Goal: Transaction & Acquisition: Purchase product/service

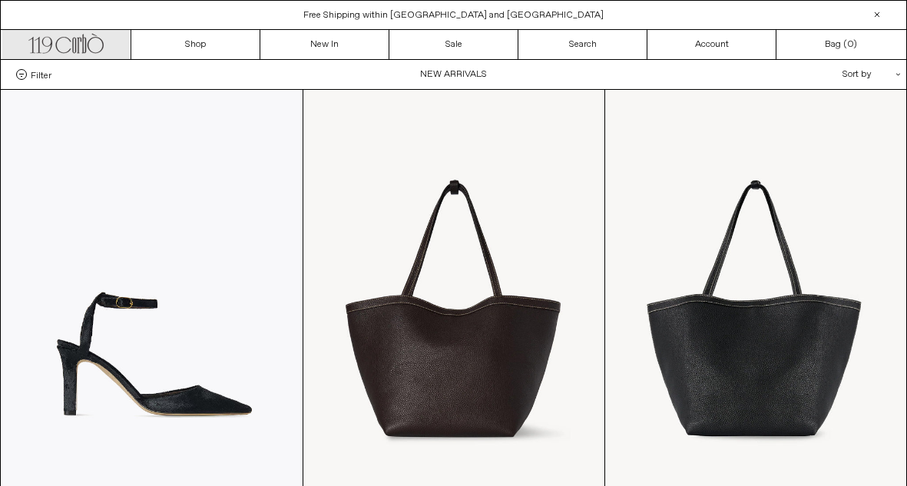
click at [98, 45] on icon ".cls-1, .cls-2 { fill: #231f20; stroke: #231f20; stroke-miterlimit: 10; stroke-…" at bounding box center [65, 42] width 75 height 22
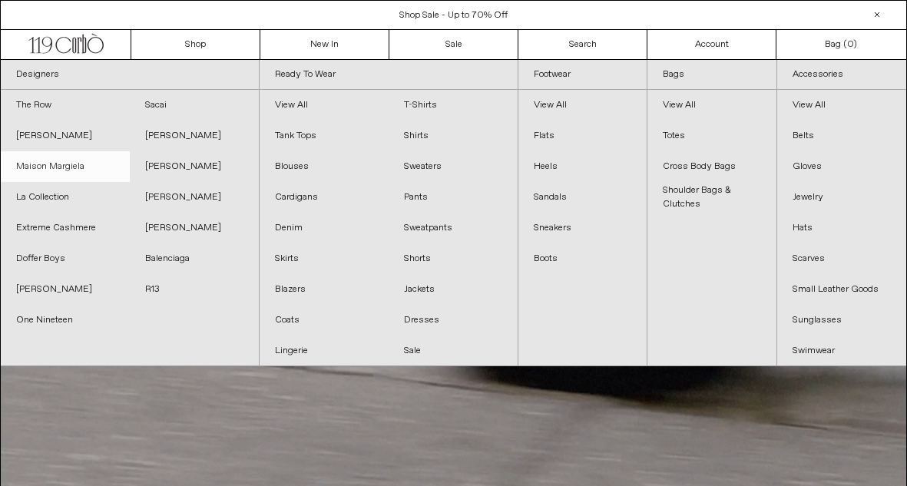
click at [70, 170] on link "Maison Margiela" at bounding box center [65, 166] width 129 height 31
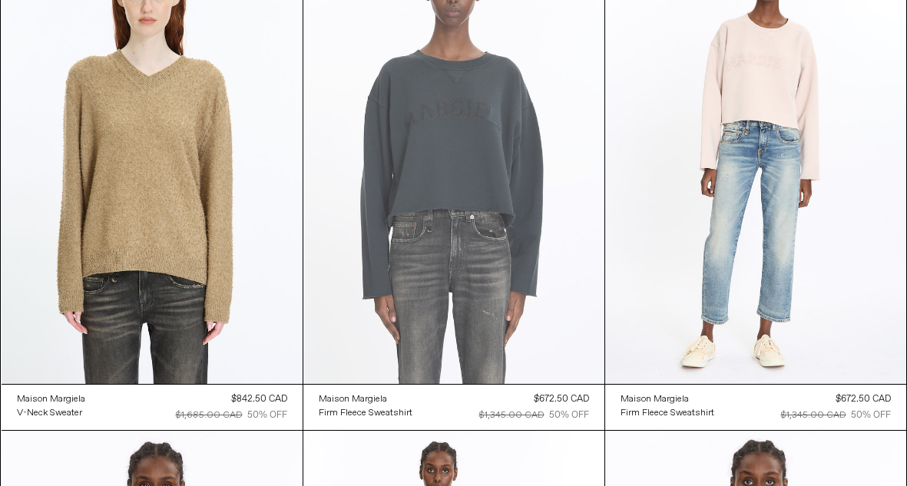
scroll to position [3644, 0]
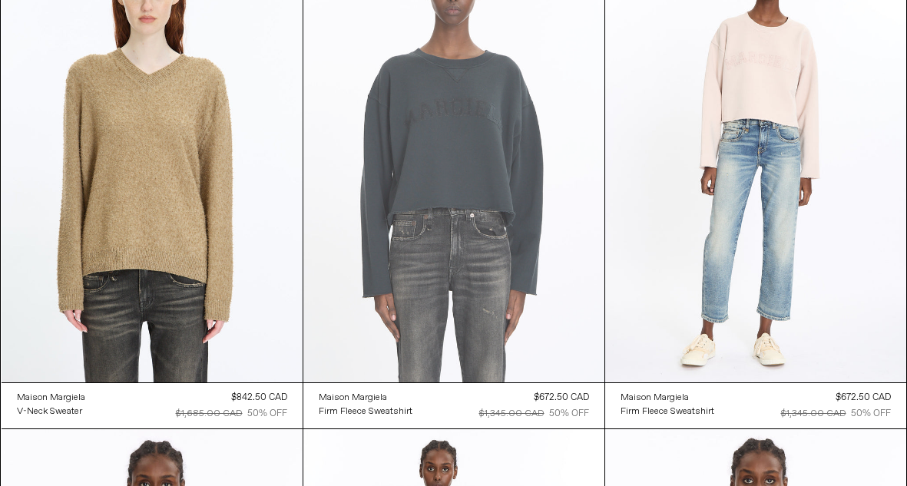
click at [457, 121] on at bounding box center [453, 156] width 301 height 451
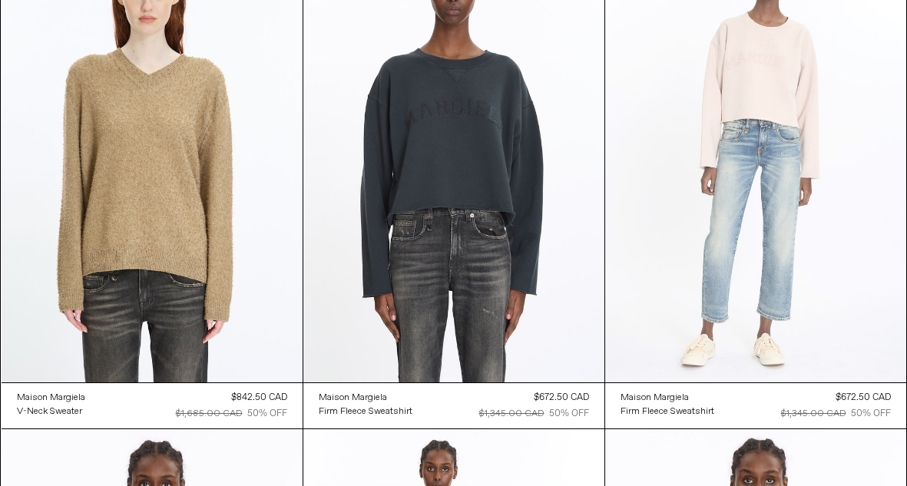
click at [746, 115] on at bounding box center [755, 156] width 301 height 451
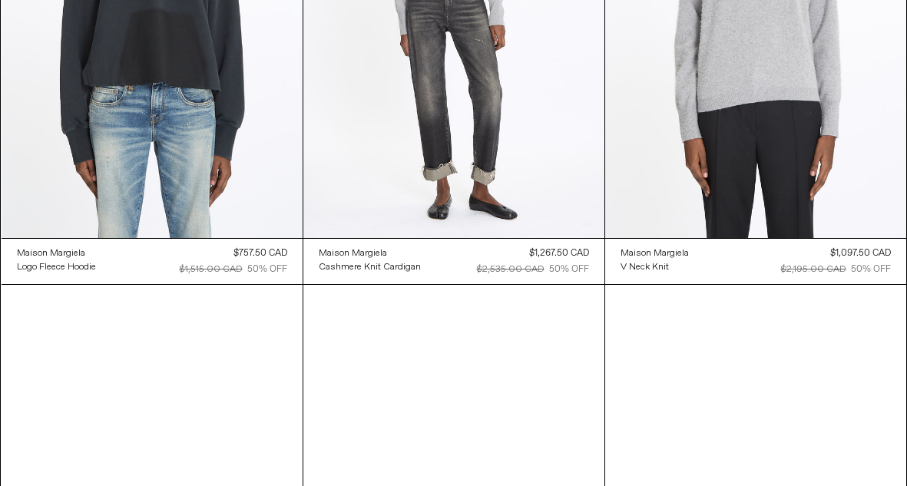
scroll to position [4301, 0]
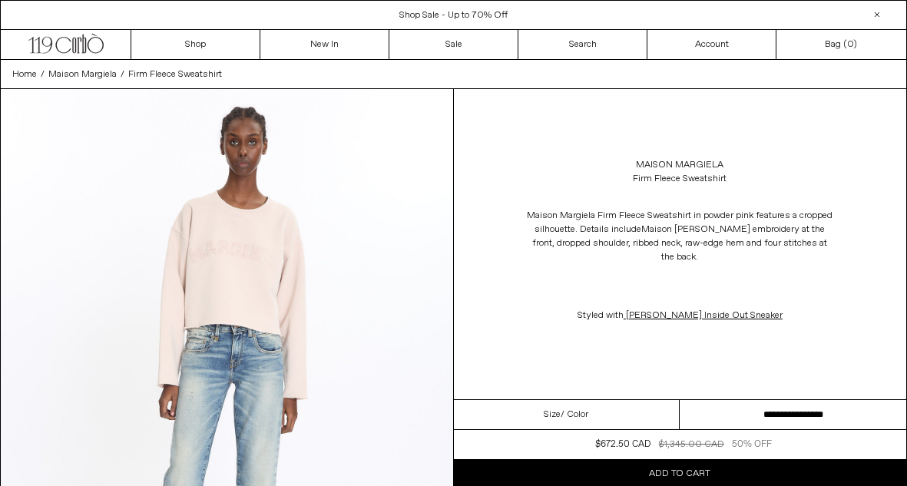
click at [775, 411] on select "**********" at bounding box center [792, 415] width 226 height 30
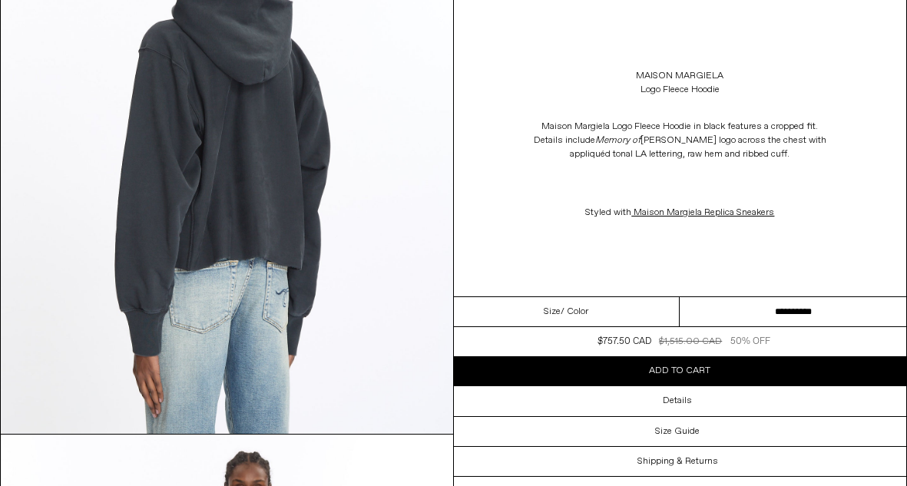
scroll to position [1384, 0]
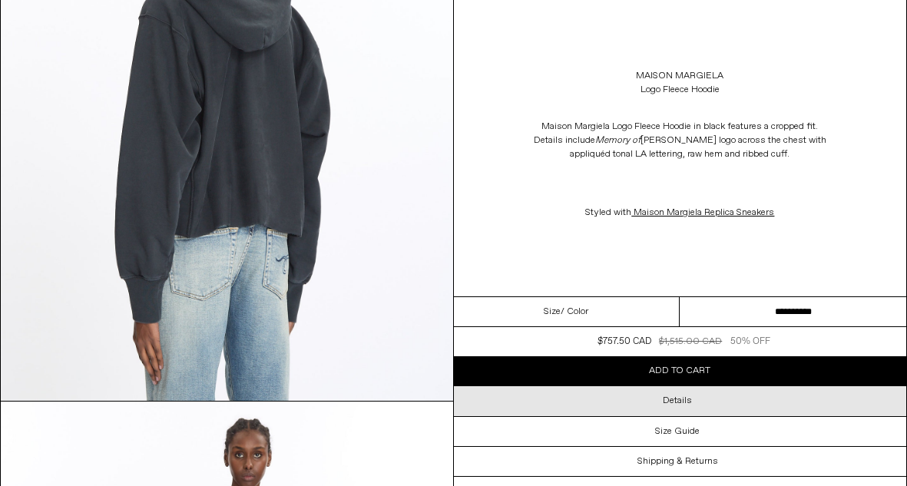
click at [713, 406] on div "Details" at bounding box center [680, 400] width 453 height 29
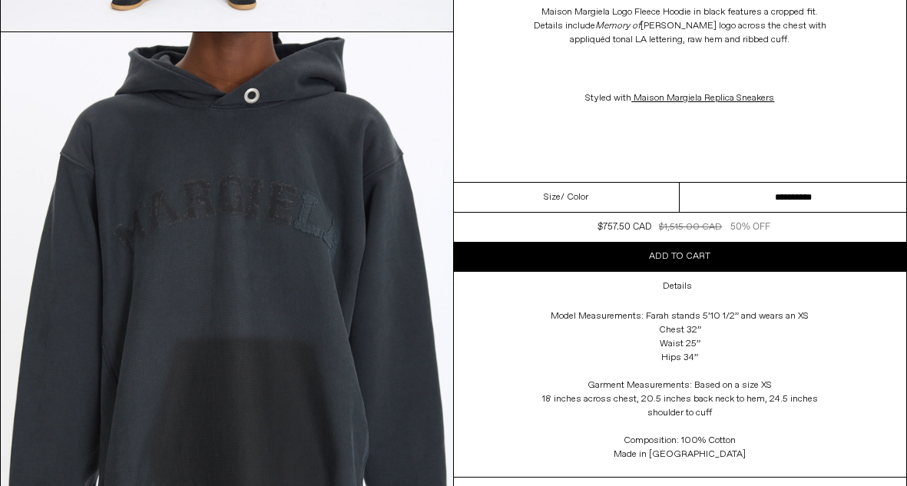
scroll to position [2306, 0]
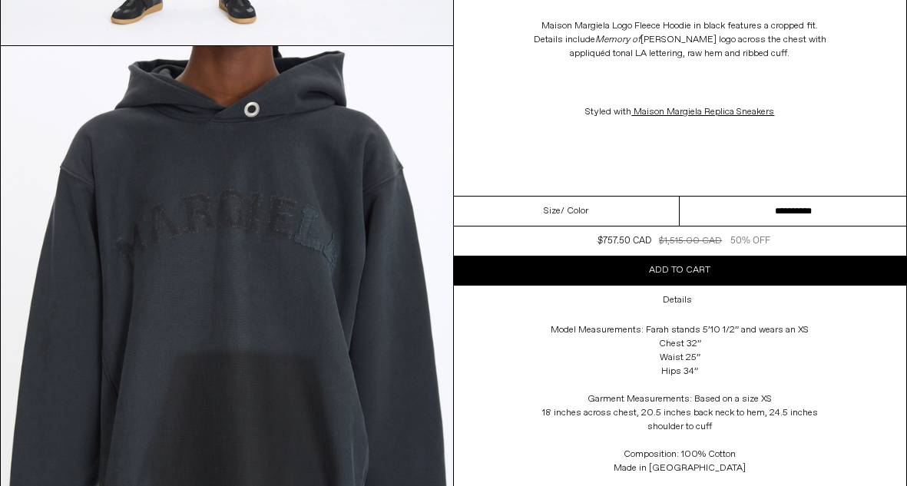
select select "**********"
click at [705, 275] on span "Add to cart" at bounding box center [679, 270] width 61 height 12
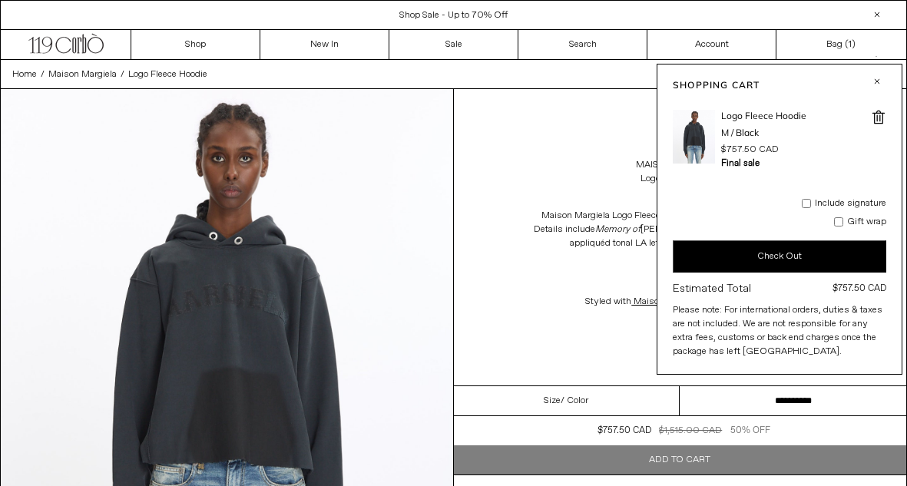
scroll to position [0, 0]
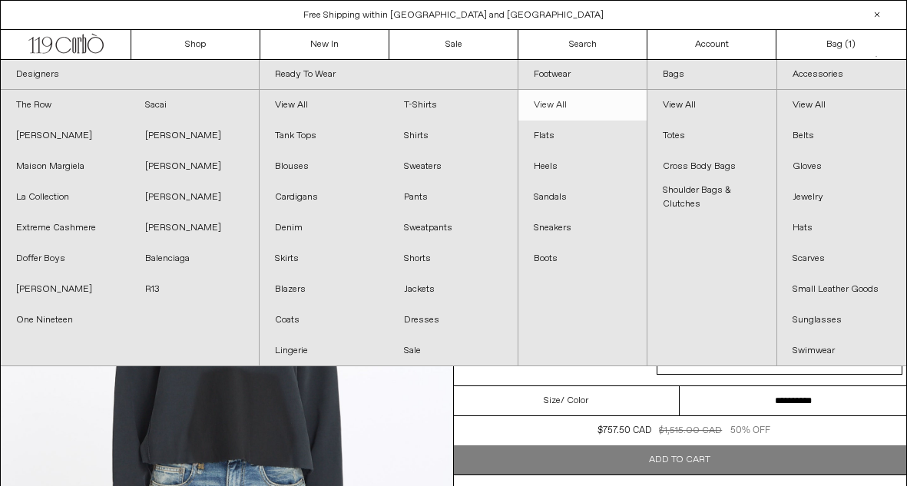
click at [554, 111] on link "View All" at bounding box center [582, 105] width 129 height 31
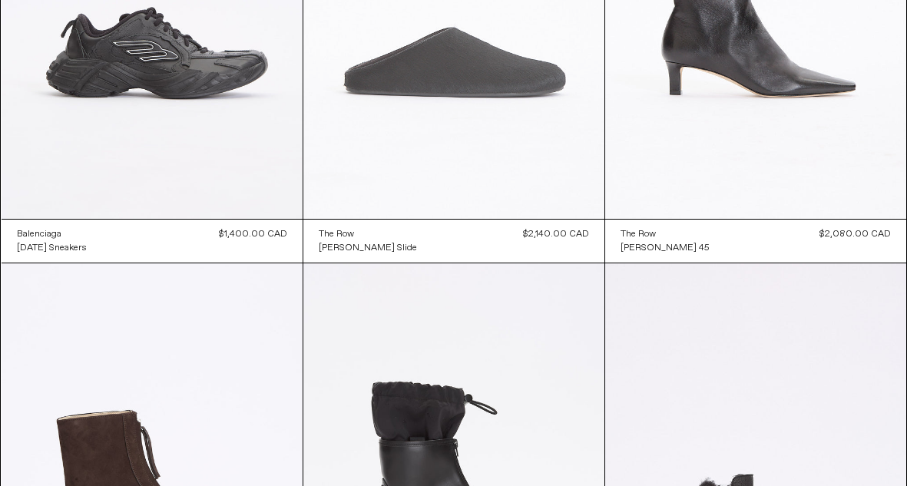
scroll to position [819, 0]
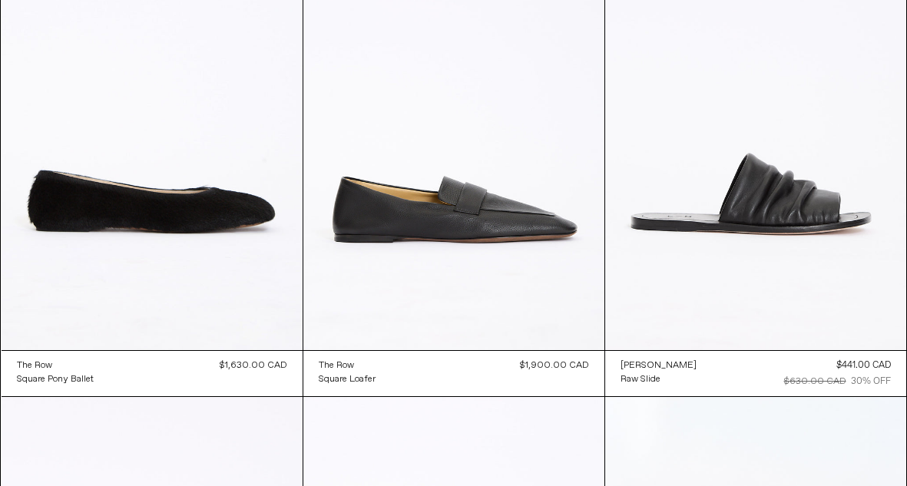
scroll to position [2177, 0]
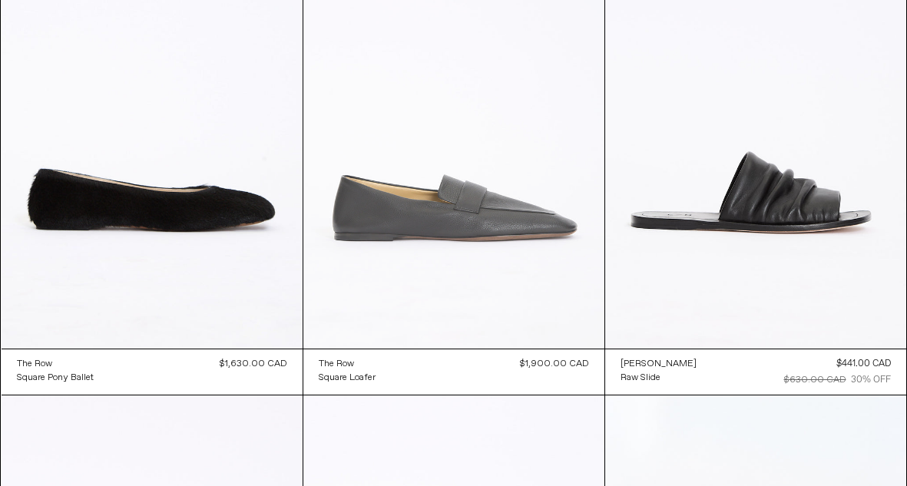
click at [503, 207] on at bounding box center [453, 122] width 301 height 451
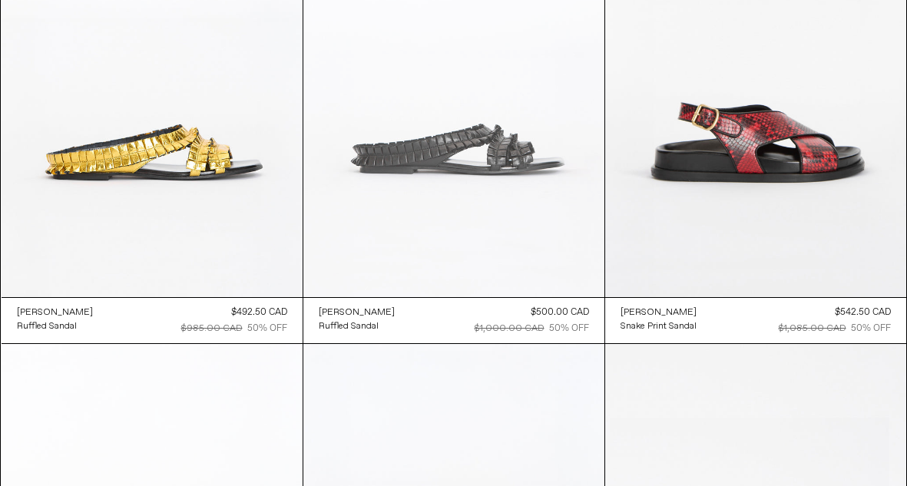
scroll to position [3750, 0]
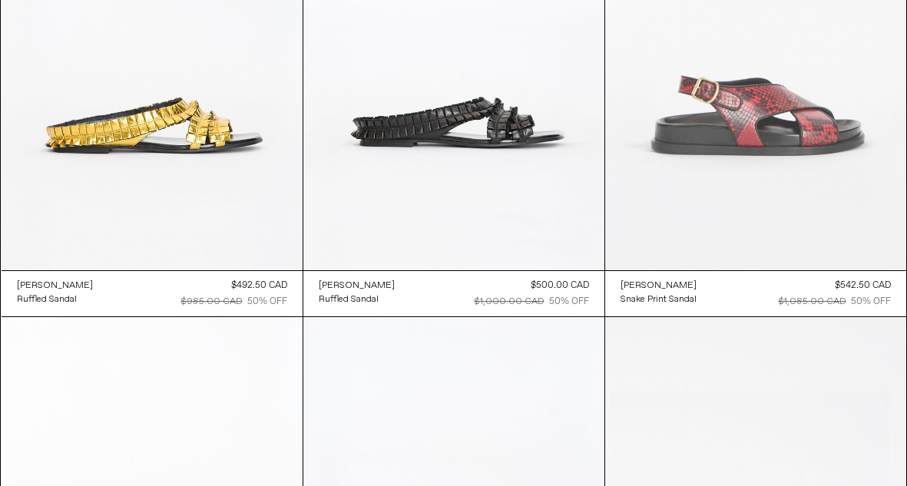
click at [704, 140] on at bounding box center [755, 44] width 301 height 451
click at [690, 141] on at bounding box center [755, 44] width 301 height 451
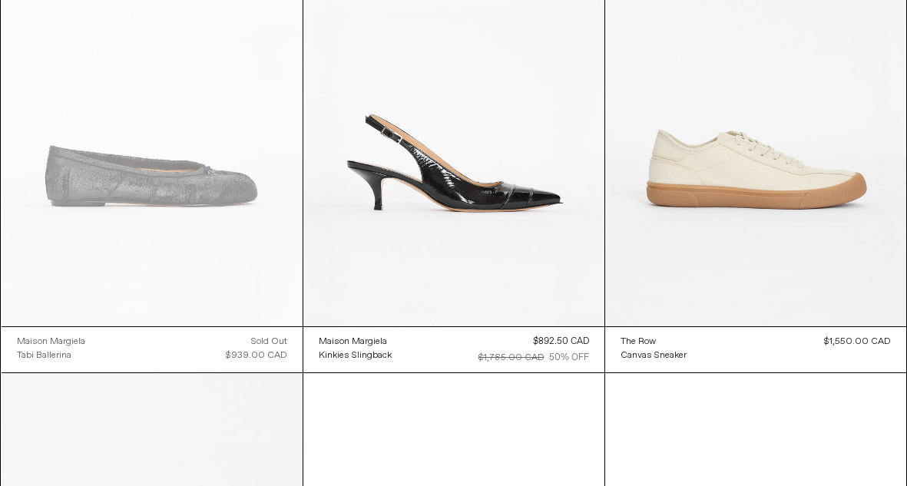
scroll to position [4202, 0]
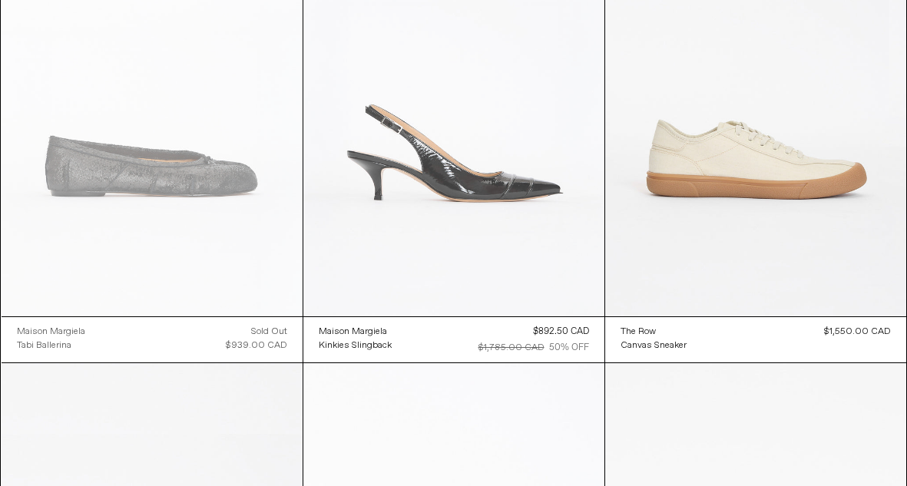
click at [416, 163] on at bounding box center [453, 90] width 301 height 451
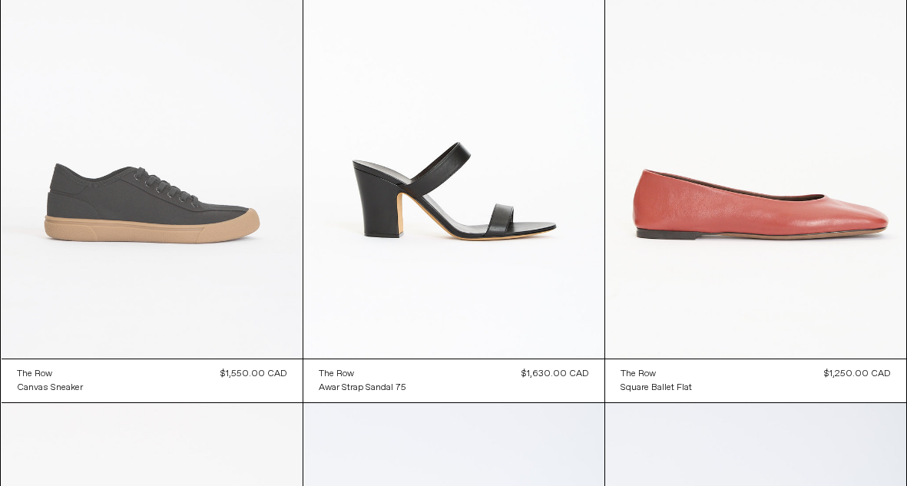
scroll to position [4659, 0]
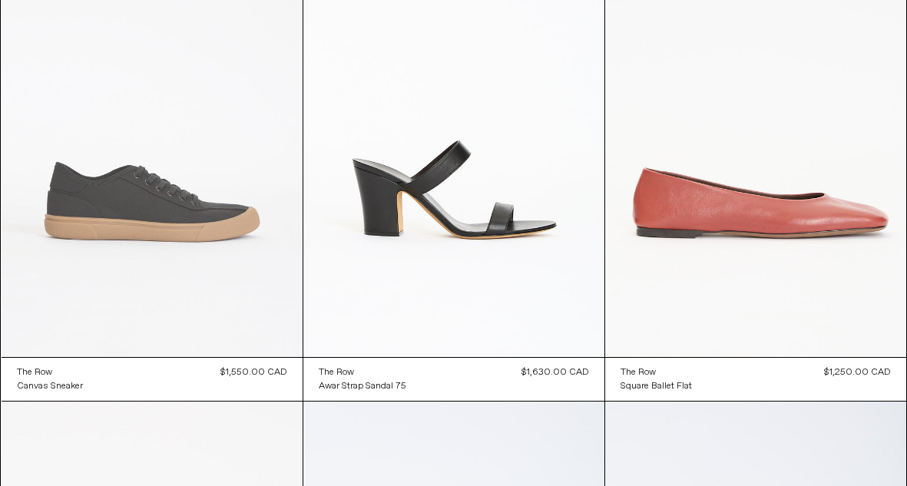
click at [194, 225] on at bounding box center [152, 131] width 301 height 451
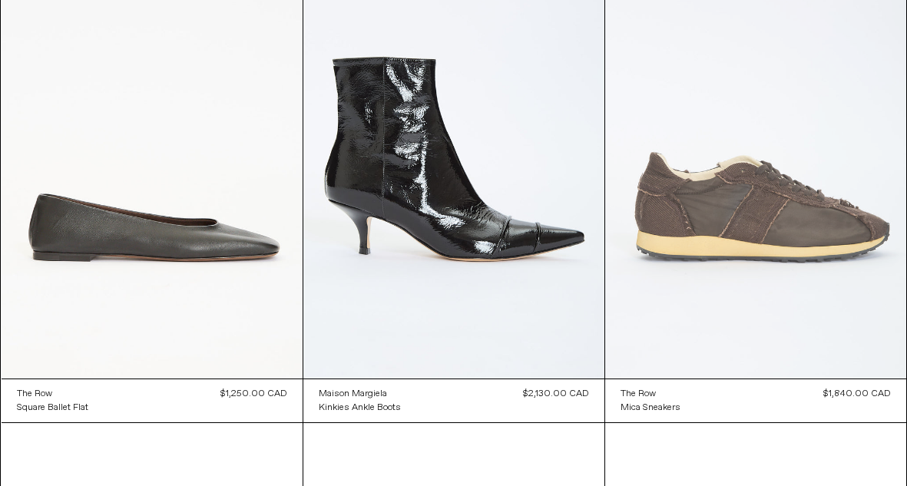
scroll to position [5135, 0]
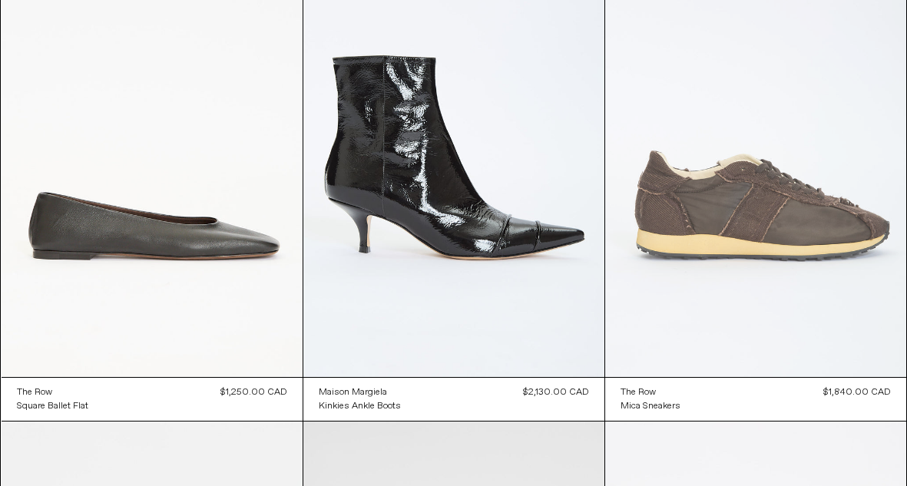
click at [735, 209] on at bounding box center [755, 151] width 301 height 451
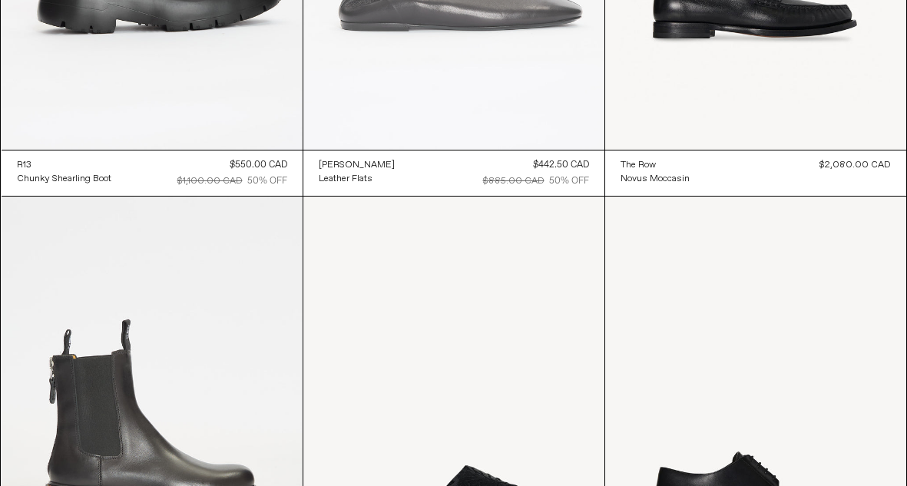
scroll to position [6358, 0]
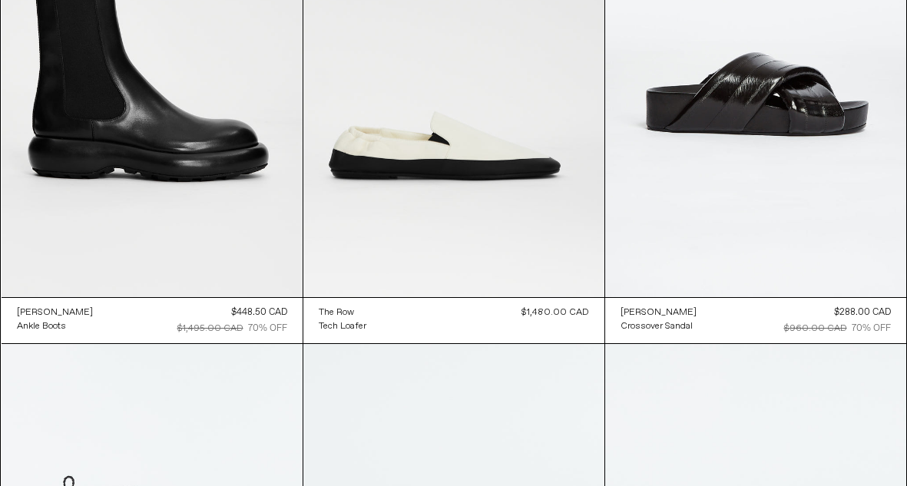
scroll to position [9200, 0]
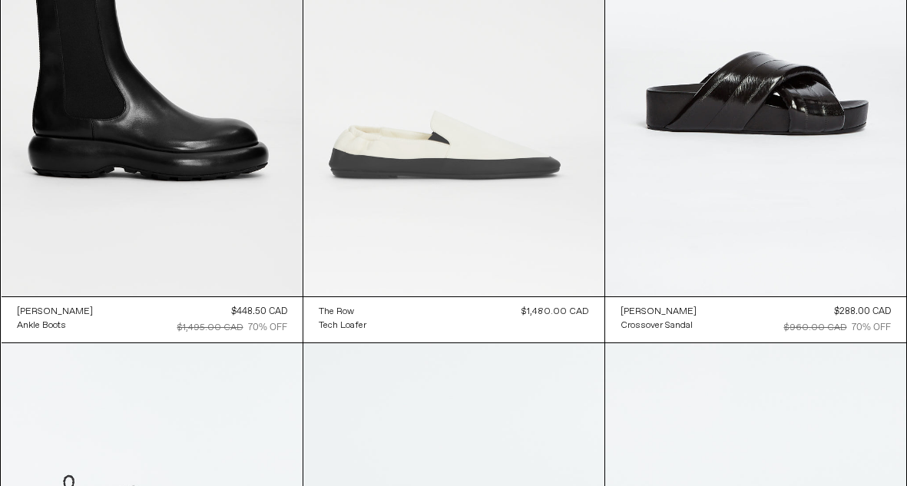
click at [452, 156] on at bounding box center [453, 70] width 301 height 451
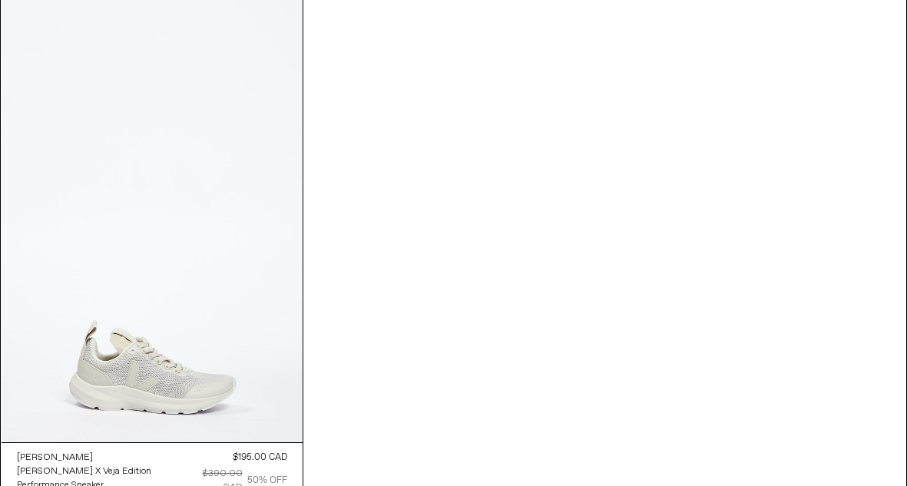
scroll to position [11049, 0]
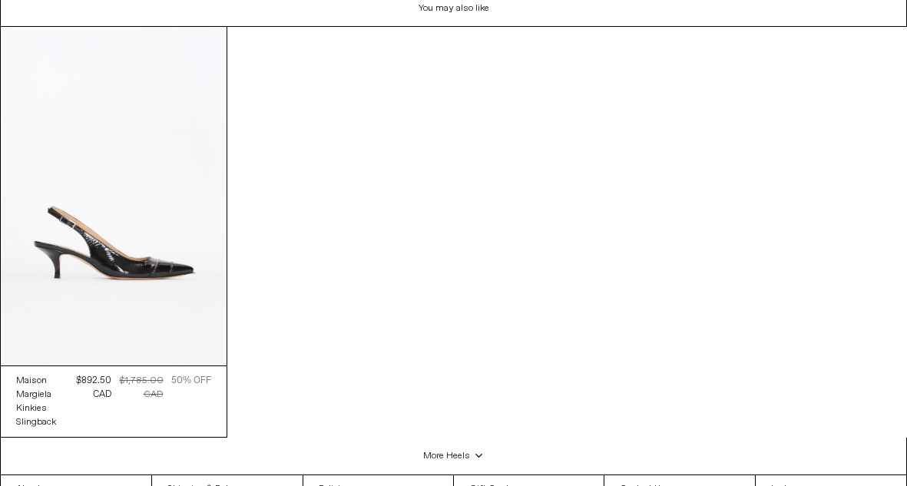
scroll to position [2933, 0]
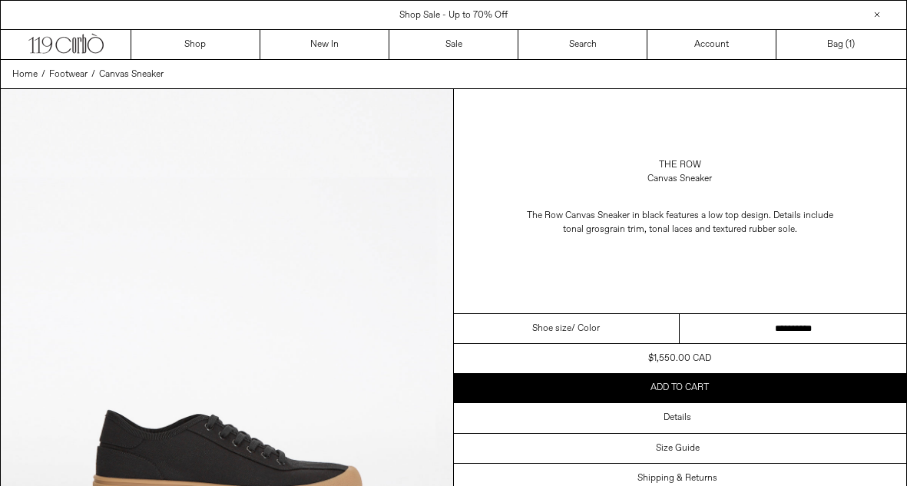
click at [715, 334] on select "**********" at bounding box center [792, 329] width 226 height 30
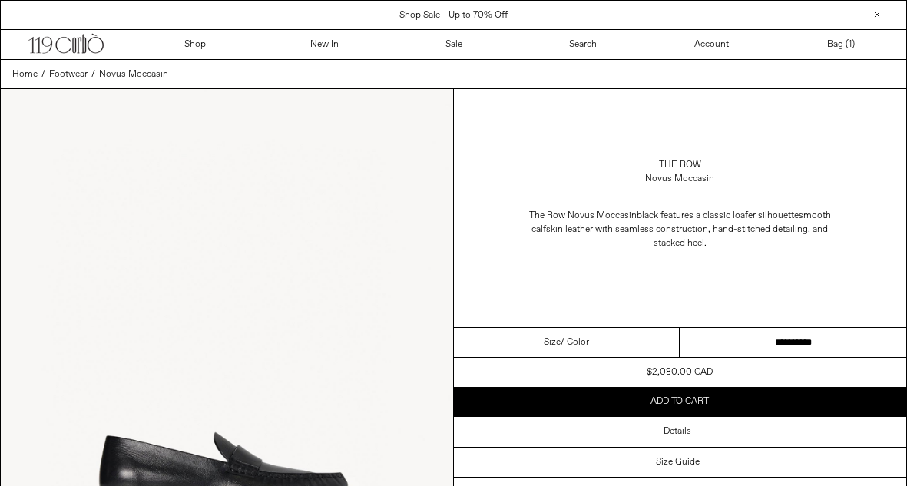
click at [786, 342] on select "**********" at bounding box center [792, 343] width 226 height 30
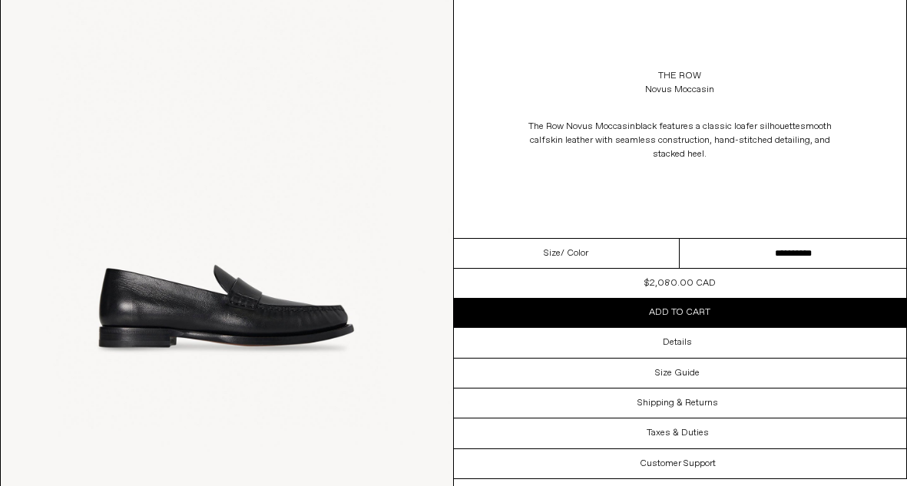
scroll to position [169, 0]
